Goal: Information Seeking & Learning: Learn about a topic

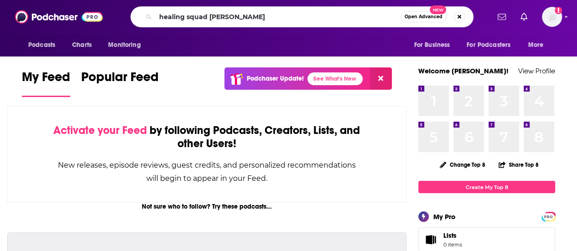
type input "healing squad [PERSON_NAME]"
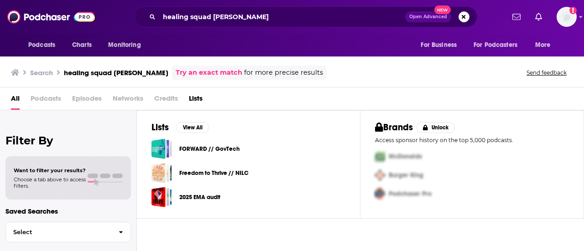
click at [323, 236] on div "Lists View All FORWARD // GovTech Freedom to Thrive // NILC 2025 EMA audit Bran…" at bounding box center [360, 181] width 447 height 142
click at [298, 26] on div "healing squad [PERSON_NAME] Open Advanced New" at bounding box center [305, 16] width 343 height 21
click at [466, 15] on button "Search podcasts, credits, & more..." at bounding box center [463, 16] width 11 height 11
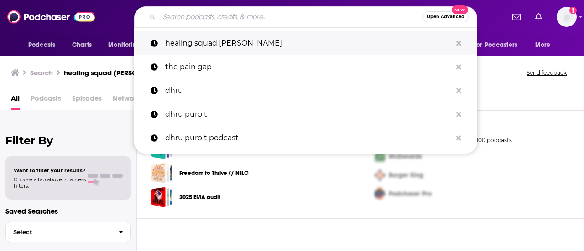
click at [237, 50] on p "healing squad [PERSON_NAME]" at bounding box center [308, 43] width 286 height 24
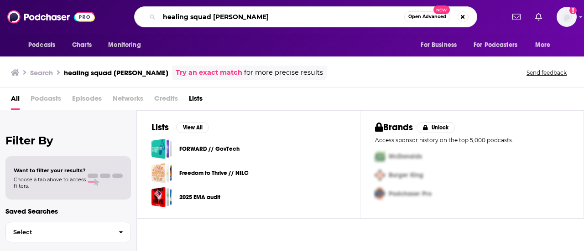
click at [276, 21] on input "healing squad [PERSON_NAME]" at bounding box center [281, 17] width 245 height 15
drag, startPoint x: 280, startPoint y: 20, endPoint x: 214, endPoint y: 16, distance: 65.8
click at [214, 16] on input "healing squad [PERSON_NAME]" at bounding box center [281, 17] width 245 height 15
type input "healing squad"
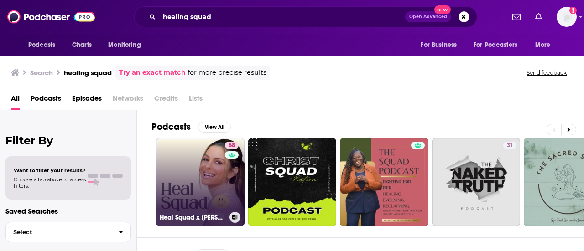
click at [171, 180] on link "68 Heal Squad x [PERSON_NAME]" at bounding box center [200, 182] width 88 height 88
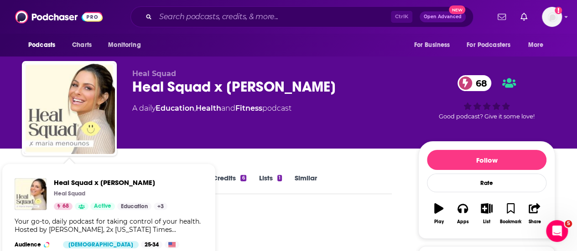
click at [32, 174] on div "Heal Squad x [PERSON_NAME] Heal Squad 68 Active Education + 3 Audience [DEMOGRA…" at bounding box center [108, 213] width 203 height 85
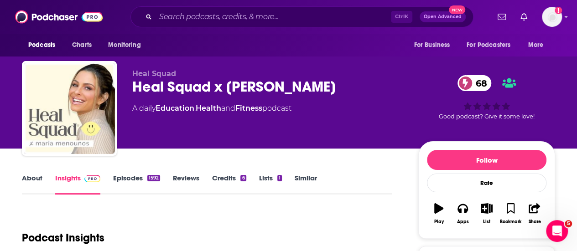
click at [27, 184] on link "About" at bounding box center [32, 184] width 21 height 21
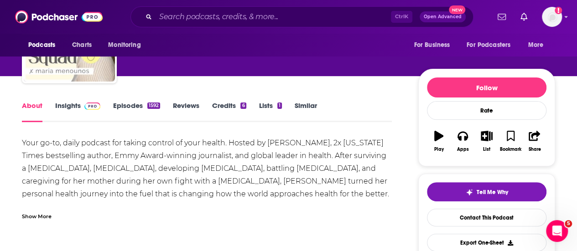
scroll to position [95, 0]
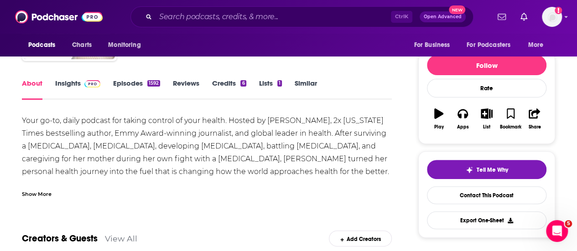
click at [46, 192] on div "Show More" at bounding box center [37, 193] width 30 height 9
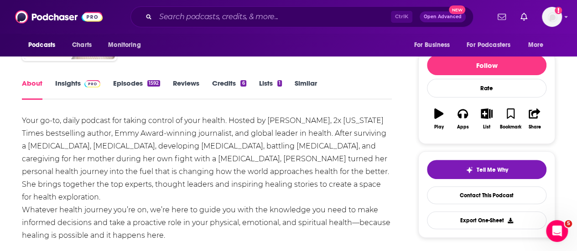
click at [128, 84] on link "Episodes 1592" at bounding box center [136, 89] width 47 height 21
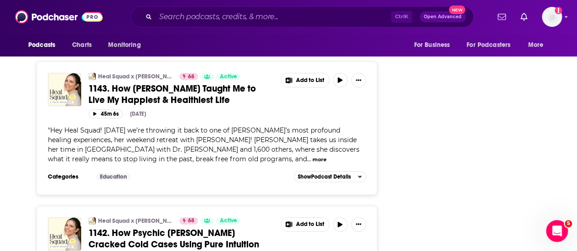
scroll to position [1492, 0]
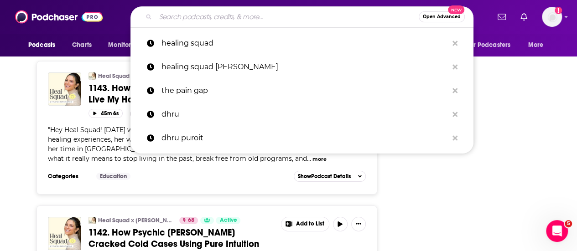
click at [229, 22] on input "Search podcasts, credits, & more..." at bounding box center [287, 17] width 263 height 15
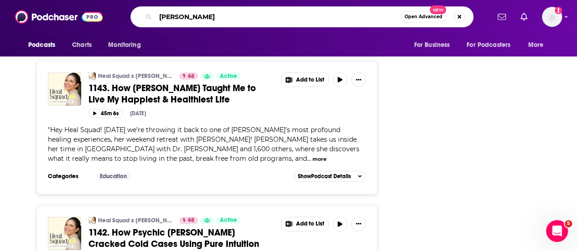
type input "[PERSON_NAME]"
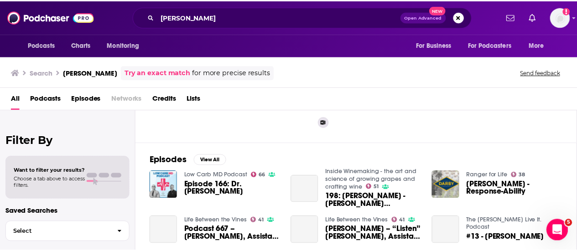
scroll to position [95, 0]
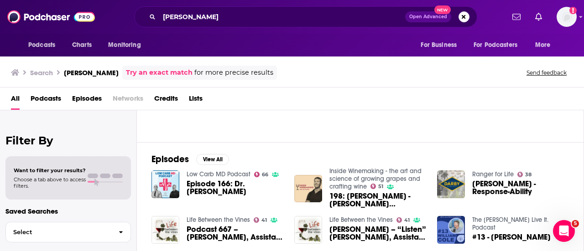
click at [217, 177] on div "Low Carb MD Podcast 66 Episode 166: Dr. [PERSON_NAME]" at bounding box center [235, 185] width 97 height 28
click at [215, 183] on span "Episode 166: Dr. [PERSON_NAME]" at bounding box center [235, 188] width 97 height 16
